Goal: Task Accomplishment & Management: Complete application form

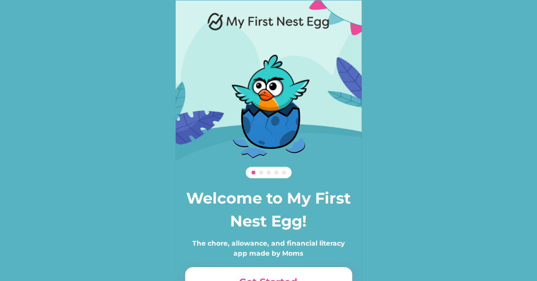
scroll to position [65, 0]
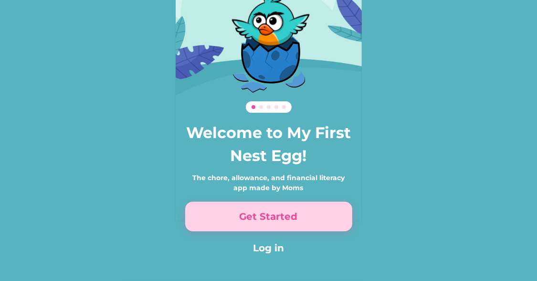
click at [267, 217] on button "Get Started" at bounding box center [268, 217] width 167 height 30
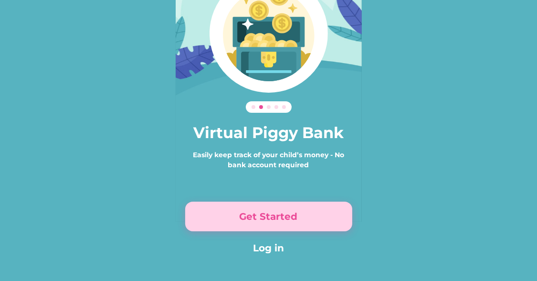
click at [267, 217] on button "Get Started" at bounding box center [268, 217] width 167 height 30
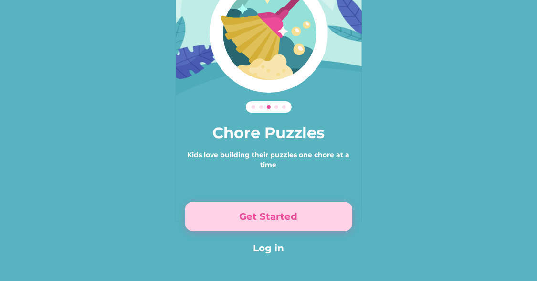
click at [267, 218] on button "Get Started" at bounding box center [268, 217] width 167 height 30
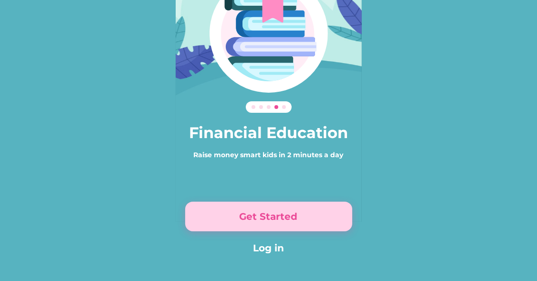
click at [267, 218] on button "Get Started" at bounding box center [268, 217] width 167 height 30
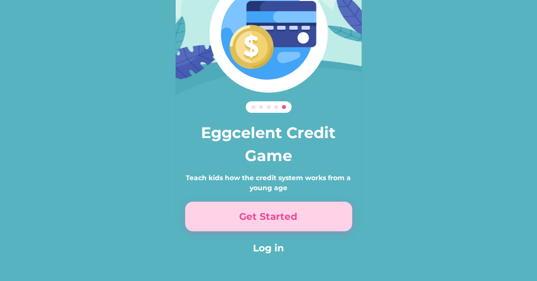
click at [267, 218] on button "Get Started" at bounding box center [268, 217] width 167 height 30
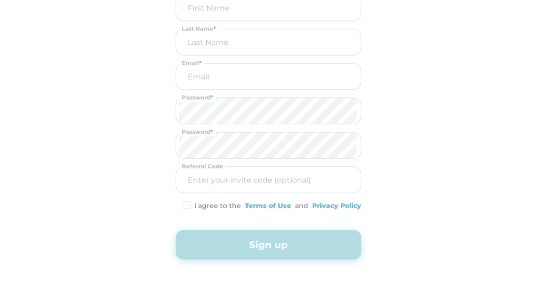
click at [267, 218] on div "Sign up Already have an account? Log in First Name * Last Name * Email * Passwo…" at bounding box center [269, 99] width 186 height 319
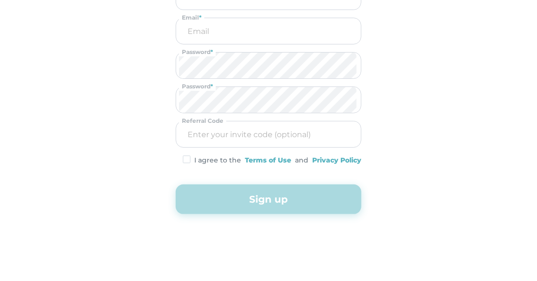
scroll to position [0, 0]
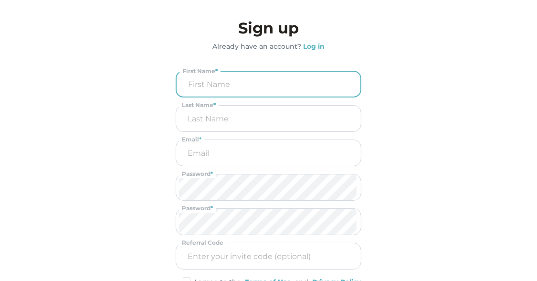
click at [227, 81] on input "input" at bounding box center [269, 84] width 178 height 25
type input "[PERSON_NAME]"
click at [213, 149] on input "email" at bounding box center [268, 153] width 179 height 26
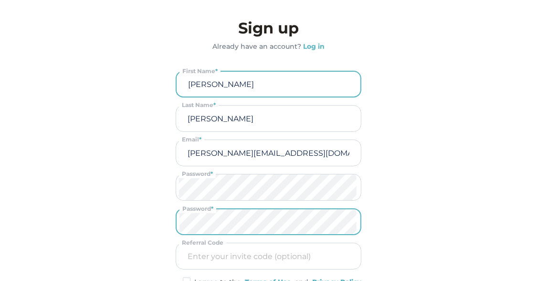
scroll to position [122, 0]
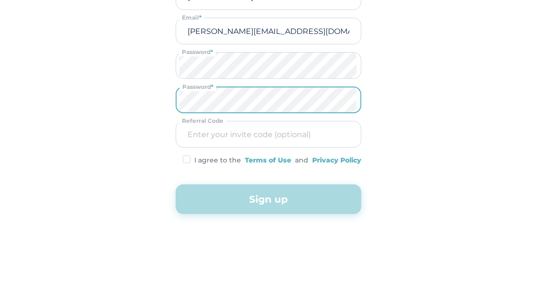
click at [188, 157] on img at bounding box center [187, 159] width 8 height 8
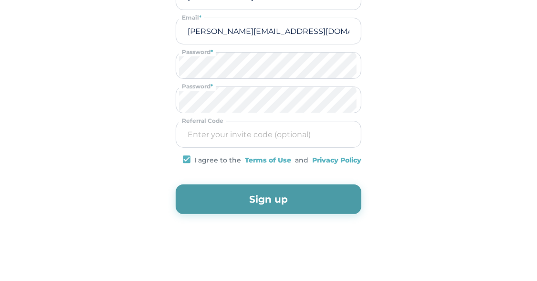
click at [236, 200] on button "Sign up" at bounding box center [269, 199] width 186 height 30
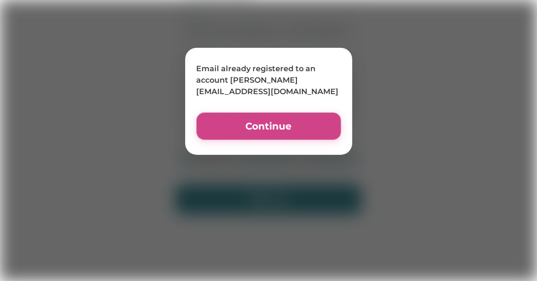
click at [277, 120] on button "Continue" at bounding box center [269, 126] width 144 height 27
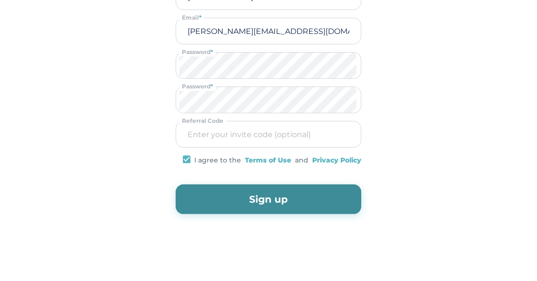
click at [232, 32] on input "[PERSON_NAME][EMAIL_ADDRESS][DOMAIN_NAME]" at bounding box center [268, 31] width 179 height 26
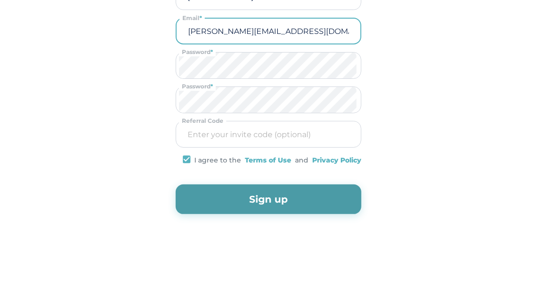
click at [261, 188] on button "Sign up" at bounding box center [269, 199] width 186 height 30
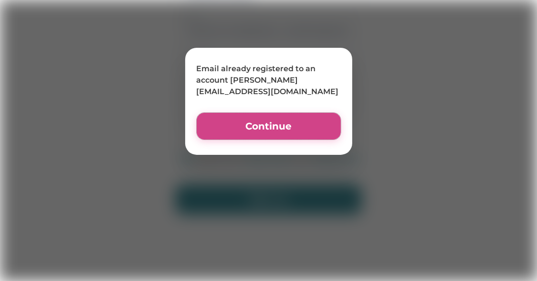
click at [273, 127] on button "Continue" at bounding box center [269, 126] width 144 height 27
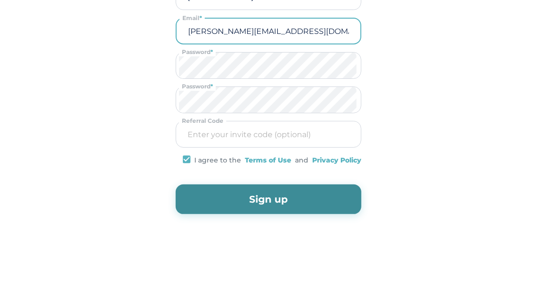
click at [234, 31] on input "[PERSON_NAME][EMAIL_ADDRESS][DOMAIN_NAME]" at bounding box center [269, 31] width 178 height 25
type input "[PERSON_NAME][EMAIL_ADDRESS][DOMAIN_NAME]"
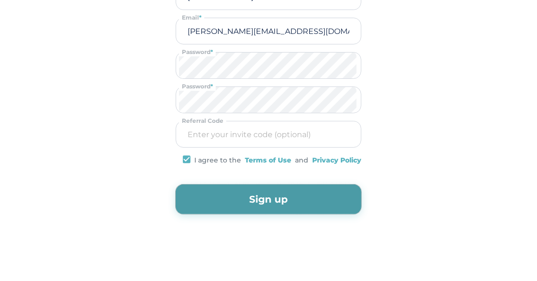
click at [256, 192] on button "Sign up" at bounding box center [269, 199] width 186 height 30
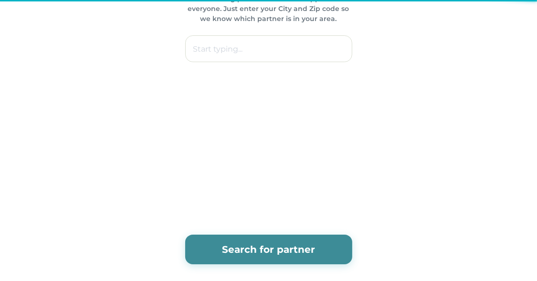
scroll to position [0, 0]
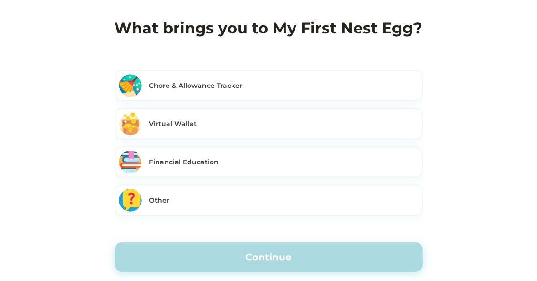
click at [216, 126] on div "Virtual Wallet" at bounding box center [283, 124] width 269 height 10
